Goal: Information Seeking & Learning: Learn about a topic

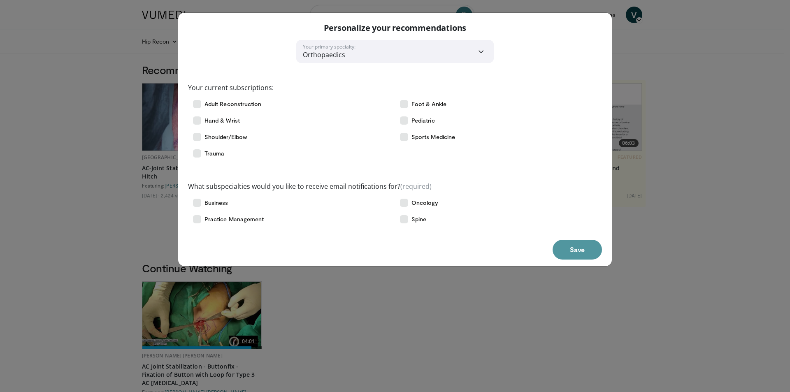
click at [577, 248] on button "Save" at bounding box center [577, 250] width 49 height 20
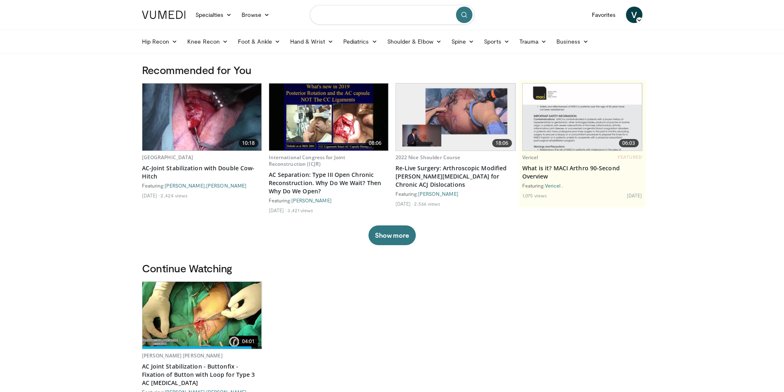
click at [344, 14] on input "Search topics, interventions" at bounding box center [392, 15] width 165 height 20
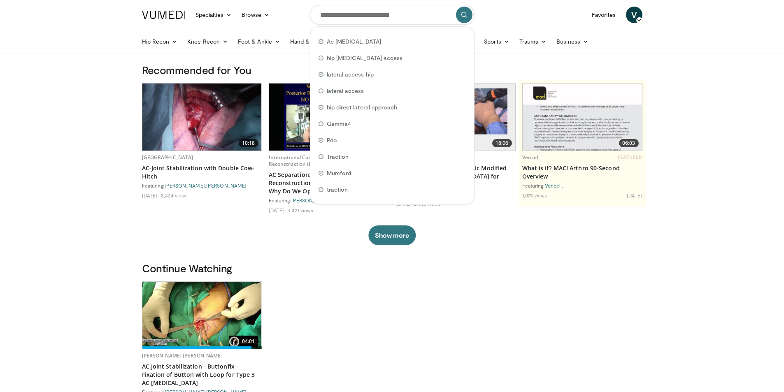
click at [331, 256] on div "Recommended for You 10:18 Balgrist University Hospital AC-Joint Stabilization w…" at bounding box center [392, 162] width 510 height 198
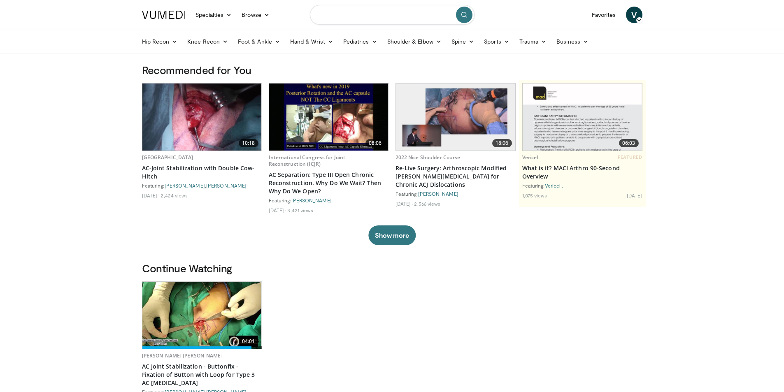
click at [356, 11] on input "Search topics, interventions" at bounding box center [392, 15] width 165 height 20
type input "**********"
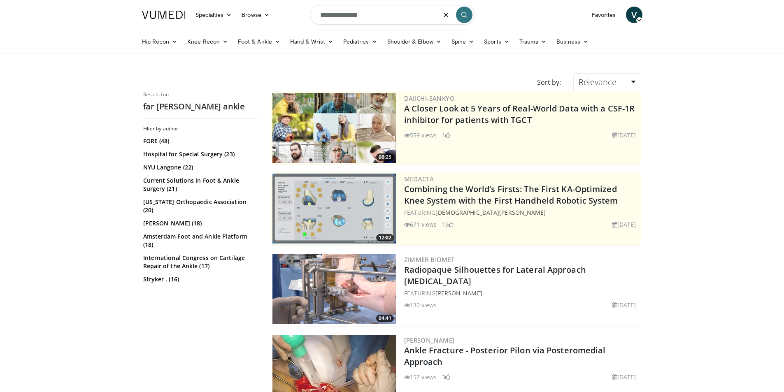
drag, startPoint x: 369, startPoint y: 14, endPoint x: 302, endPoint y: 21, distance: 67.5
click at [302, 21] on nav "Specialties Adult & Family Medicine Allergy, Asthma, Immunology Anesthesiology …" at bounding box center [392, 15] width 510 height 30
type input "*"
type input "**********"
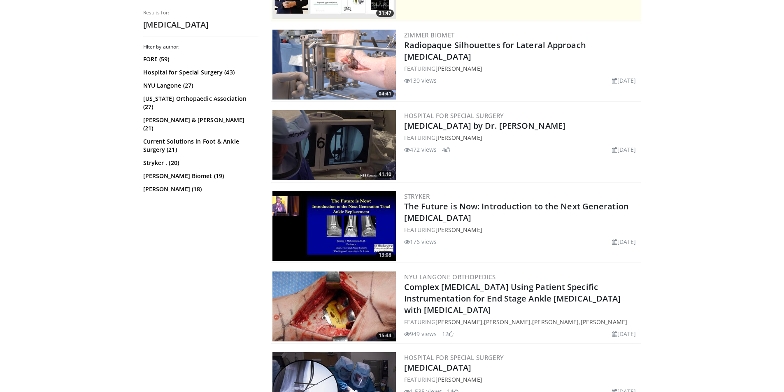
scroll to position [247, 0]
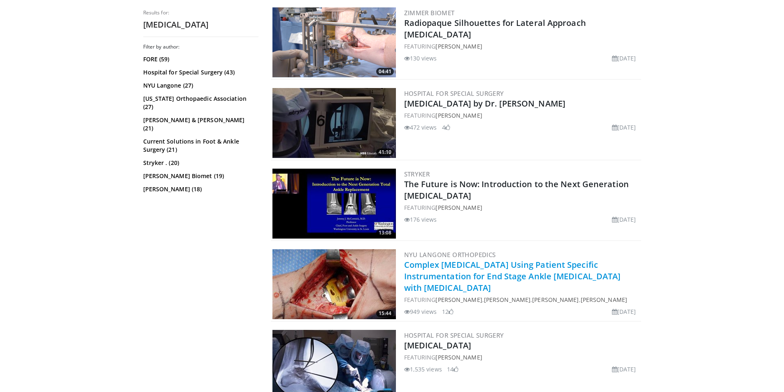
click at [520, 278] on link "Complex Total Ankle Replacement Using Patient Specific Instrumentation for End …" at bounding box center [512, 276] width 217 height 34
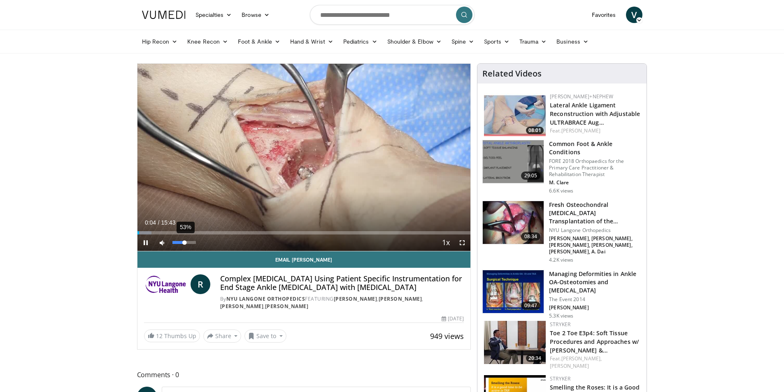
drag, startPoint x: 195, startPoint y: 242, endPoint x: 185, endPoint y: 245, distance: 11.2
click at [185, 244] on div "Volume Level" at bounding box center [178, 242] width 12 height 3
click at [150, 232] on div "Progress Bar" at bounding box center [150, 232] width 1 height 3
click at [147, 232] on div "Progress Bar" at bounding box center [147, 232] width 1 height 3
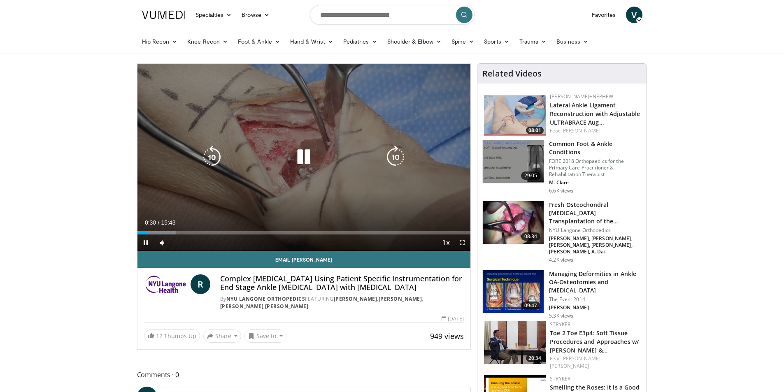
click at [144, 230] on div "Loaded : 11.56% 00:30 00:18" at bounding box center [303, 231] width 333 height 8
click at [300, 152] on icon "Video Player" at bounding box center [303, 157] width 23 height 23
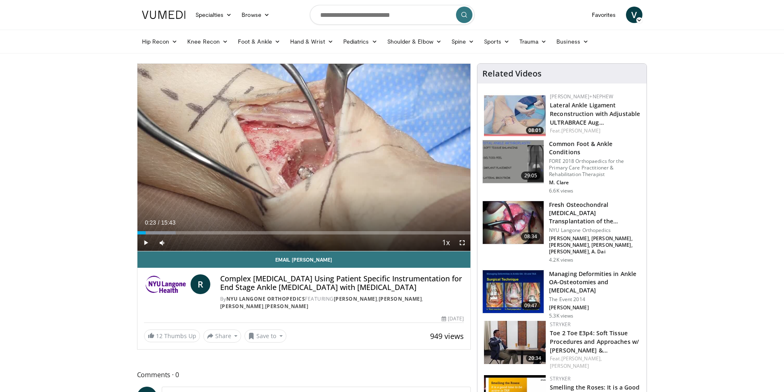
click at [339, 141] on div "10 seconds Tap to unmute" at bounding box center [303, 157] width 333 height 187
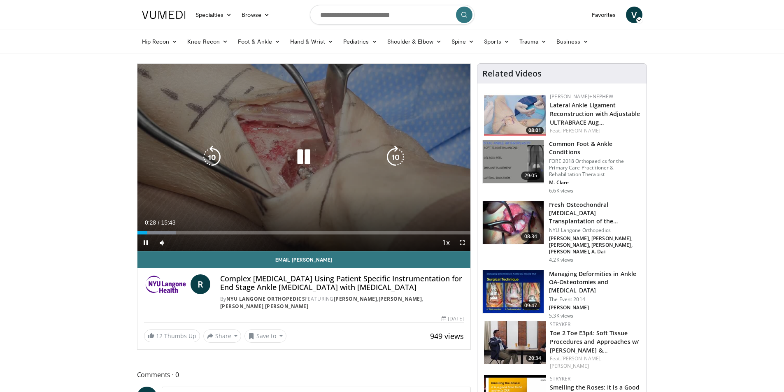
click at [319, 159] on div "Video Player" at bounding box center [304, 157] width 200 height 16
click at [309, 158] on icon "Video Player" at bounding box center [303, 157] width 23 height 23
click at [301, 152] on icon "Video Player" at bounding box center [303, 157] width 23 height 23
click at [302, 159] on icon "Video Player" at bounding box center [303, 157] width 23 height 23
click at [319, 142] on div "10 seconds Tap to unmute" at bounding box center [303, 157] width 333 height 187
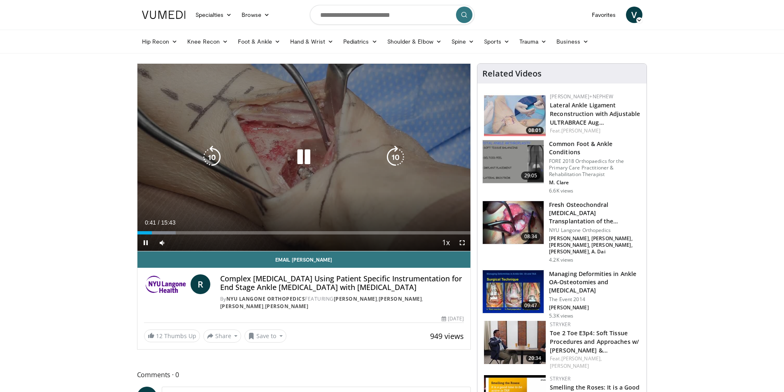
click at [313, 168] on icon "Video Player" at bounding box center [303, 157] width 23 height 23
click at [304, 152] on icon "Video Player" at bounding box center [303, 157] width 23 height 23
drag, startPoint x: 467, startPoint y: 243, endPoint x: 467, endPoint y: 281, distance: 37.4
click at [467, 244] on span "Video Player" at bounding box center [462, 243] width 16 height 16
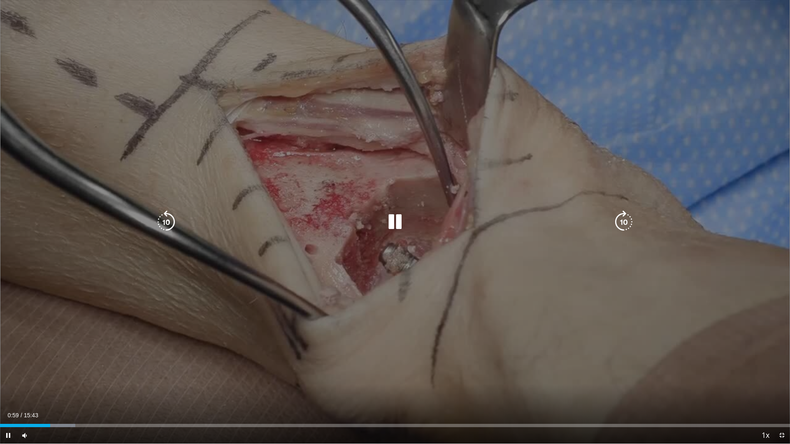
click at [170, 220] on icon "Video Player" at bounding box center [166, 222] width 23 height 23
click at [395, 219] on icon "Video Player" at bounding box center [394, 222] width 23 height 23
click at [392, 223] on icon "Video Player" at bounding box center [394, 222] width 23 height 23
click at [392, 220] on icon "Video Player" at bounding box center [394, 222] width 23 height 23
click at [385, 221] on icon "Video Player" at bounding box center [394, 222] width 23 height 23
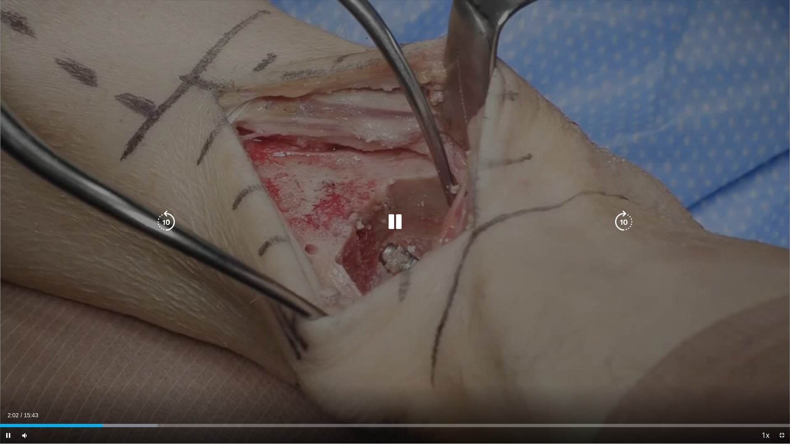
click at [394, 216] on icon "Video Player" at bounding box center [394, 222] width 23 height 23
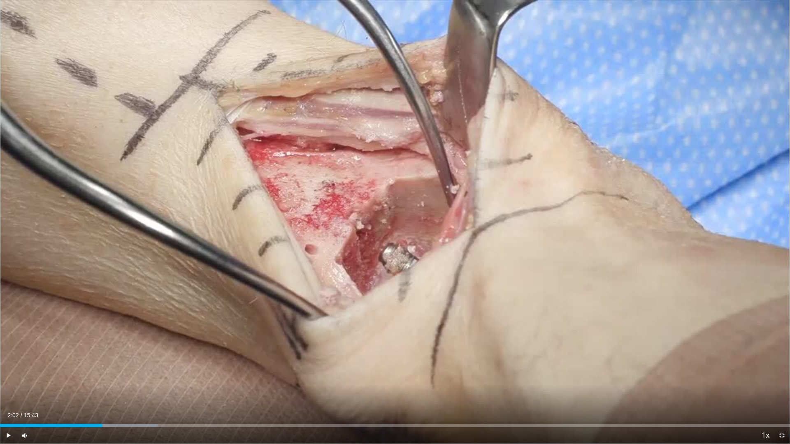
click at [587, 129] on div "10 seconds Tap to unmute" at bounding box center [395, 222] width 790 height 444
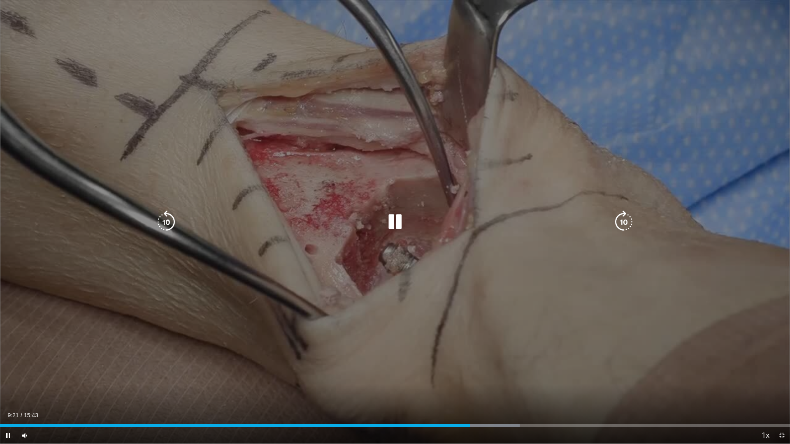
click at [399, 219] on icon "Video Player" at bounding box center [394, 222] width 23 height 23
click at [394, 223] on icon "Video Player" at bounding box center [394, 222] width 23 height 23
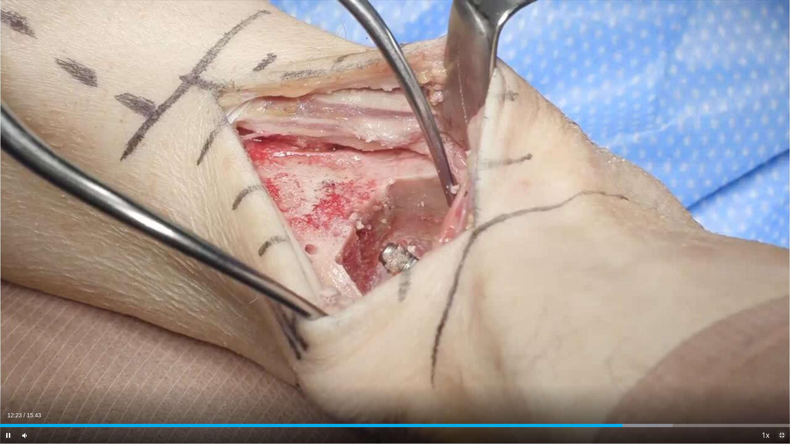
click at [784, 392] on span "Video Player" at bounding box center [782, 436] width 16 height 16
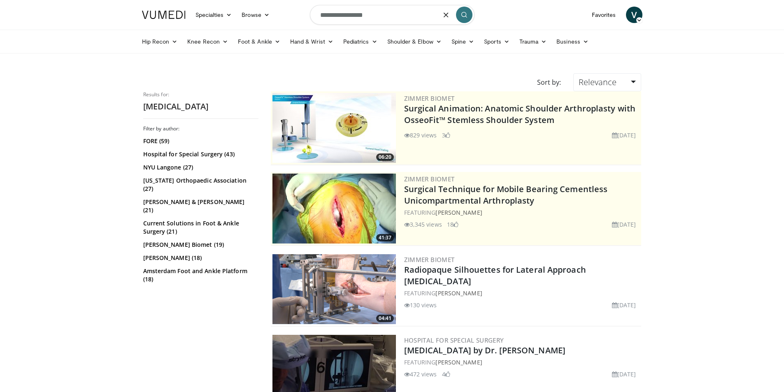
drag, startPoint x: 388, startPoint y: 20, endPoint x: 282, endPoint y: 2, distance: 107.2
click at [282, 2] on nav "Specialties Adult & Family Medicine Allergy, Asthma, Immunology Anesthesiology …" at bounding box center [392, 15] width 510 height 30
type input "**********"
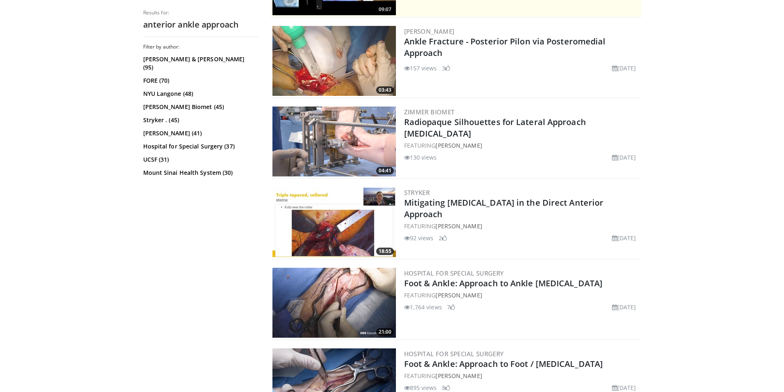
scroll to position [247, 0]
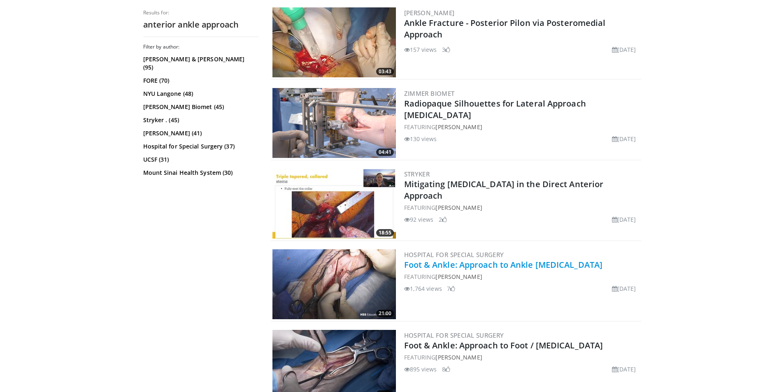
click at [537, 263] on link "Foot & Ankle: Approach to Ankle [MEDICAL_DATA]" at bounding box center [503, 264] width 199 height 11
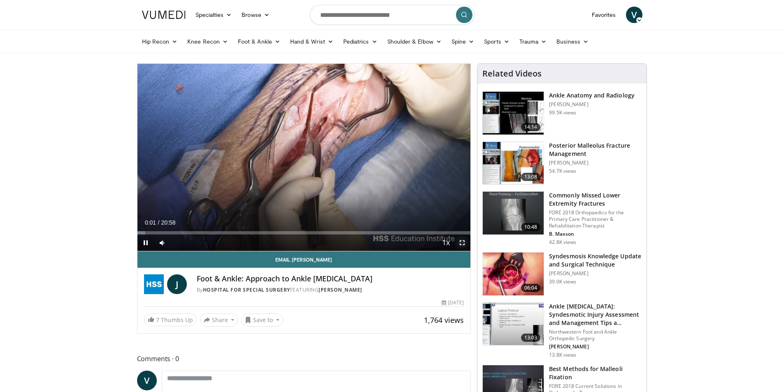
click at [459, 243] on span "Video Player" at bounding box center [462, 243] width 16 height 16
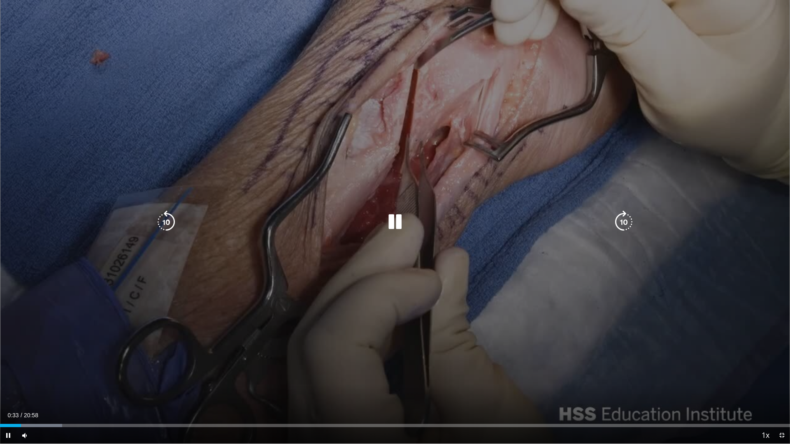
click at [393, 220] on icon "Video Player" at bounding box center [394, 222] width 23 height 23
